Goal: Task Accomplishment & Management: Manage account settings

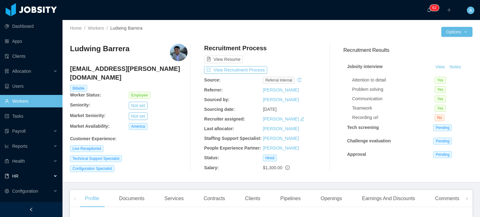
click at [53, 175] on div "HR" at bounding box center [31, 176] width 63 height 13
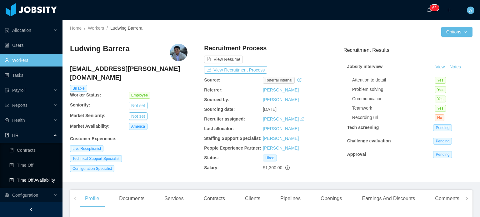
scroll to position [41, 0]
click at [38, 166] on link "Time Off" at bounding box center [33, 165] width 48 height 13
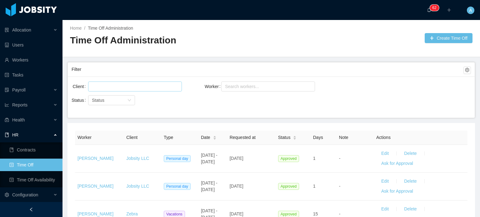
click at [143, 86] on div at bounding box center [134, 86] width 88 height 9
type input "*****"
click at [127, 103] on ul "AgateSoftware" at bounding box center [135, 98] width 94 height 13
click at [125, 98] on li "AgateSoftware" at bounding box center [135, 98] width 94 height 10
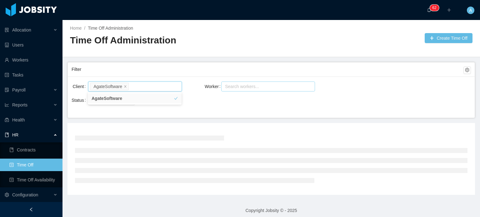
click at [242, 86] on div "Search workers..." at bounding box center [265, 86] width 81 height 6
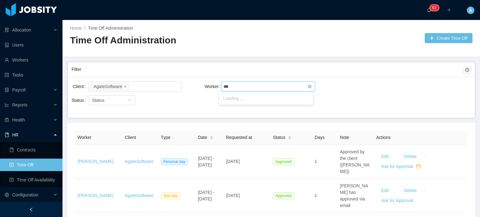
type input "****"
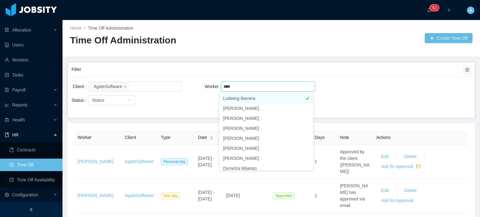
click at [245, 97] on li "Ludwing Barrera" at bounding box center [266, 98] width 94 height 10
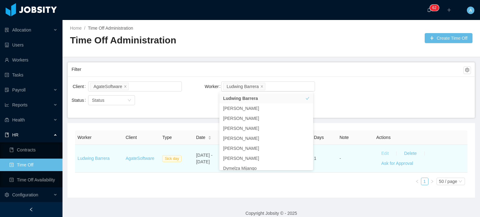
click at [381, 152] on button "Edit" at bounding box center [385, 154] width 18 height 10
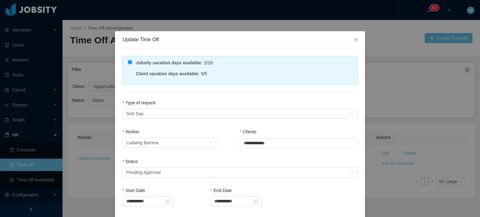
scroll to position [31, 0]
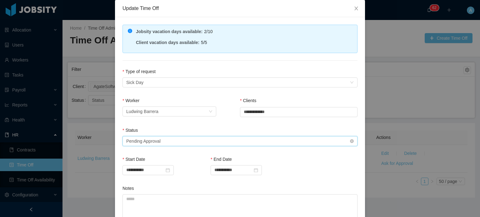
click at [223, 140] on div "Select status Pending Approval" at bounding box center [237, 141] width 223 height 9
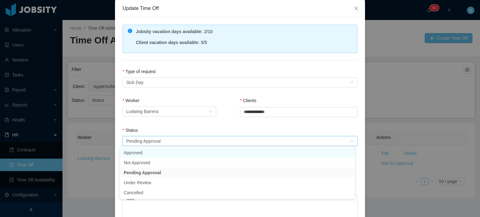
click at [171, 152] on li "Approved" at bounding box center [237, 153] width 235 height 10
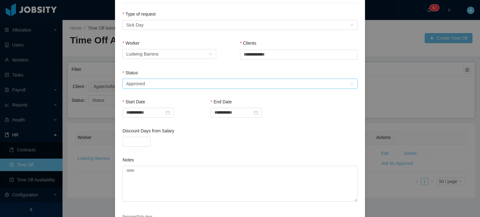
scroll to position [128, 0]
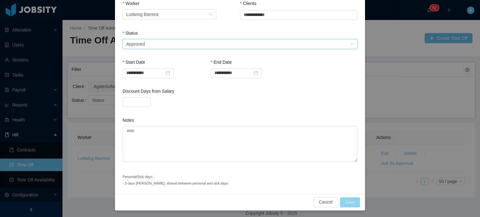
click at [351, 199] on button "Save" at bounding box center [350, 203] width 20 height 10
